Goal: Find specific page/section: Find specific page/section

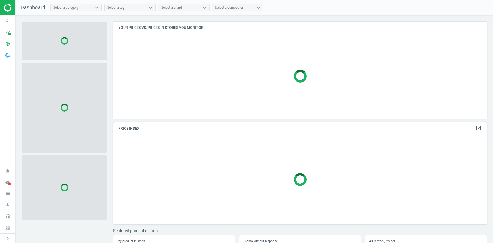
scroll to position [105, 378]
click at [5, 22] on icon "search" at bounding box center [8, 21] width 10 height 10
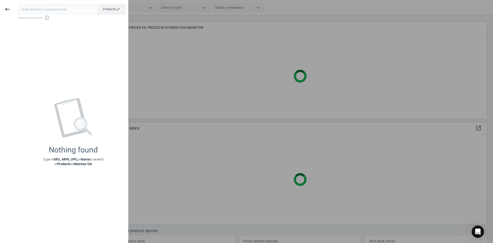
click at [39, 11] on input "text" at bounding box center [58, 9] width 80 height 10
type input "9312862"
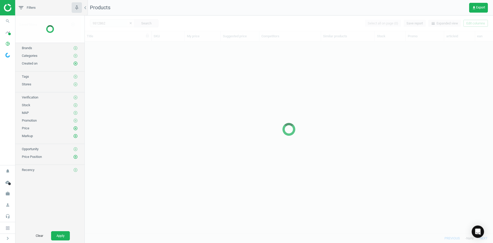
scroll to position [184, 405]
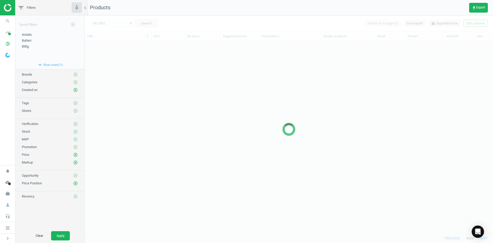
click at [324, 105] on div at bounding box center [289, 128] width 409 height 227
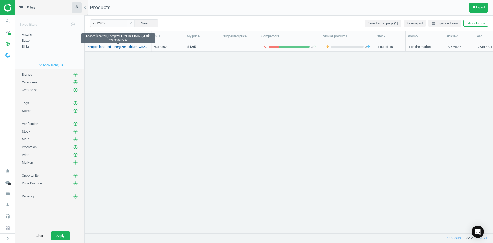
click at [127, 47] on link "Knapcellebatteri, Energizer Lithium, CR2025, 4 stk, 7638900415360" at bounding box center [117, 46] width 61 height 5
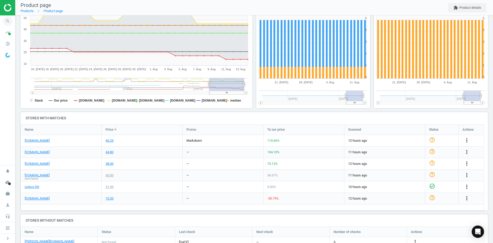
click at [8, 22] on icon "search" at bounding box center [8, 21] width 10 height 10
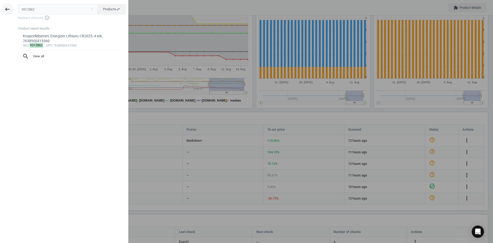
drag, startPoint x: 38, startPoint y: 8, endPoint x: 10, endPoint y: 11, distance: 27.7
click at [10, 11] on div "keyboard_backspace 9312862 close Products swap_horiz Keyboard shortcuts info_ou…" at bounding box center [64, 122] width 129 height 243
type input "141974"
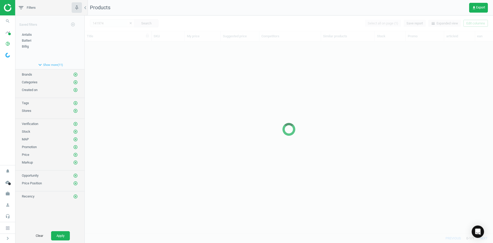
scroll to position [184, 405]
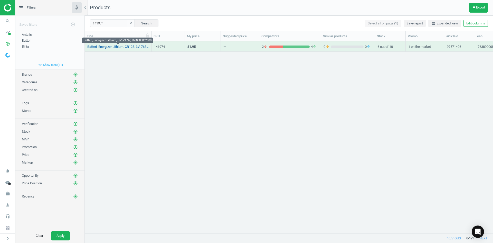
click at [121, 47] on link "Batteri, Energizer Lithium, CR123, 3V, 7638900052008" at bounding box center [117, 46] width 61 height 5
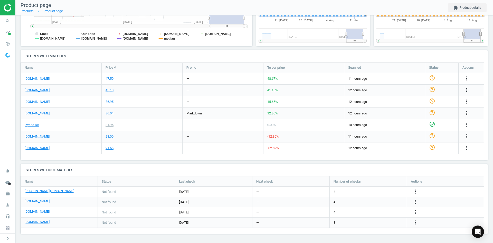
scroll to position [111, 121]
